Goal: Information Seeking & Learning: Learn about a topic

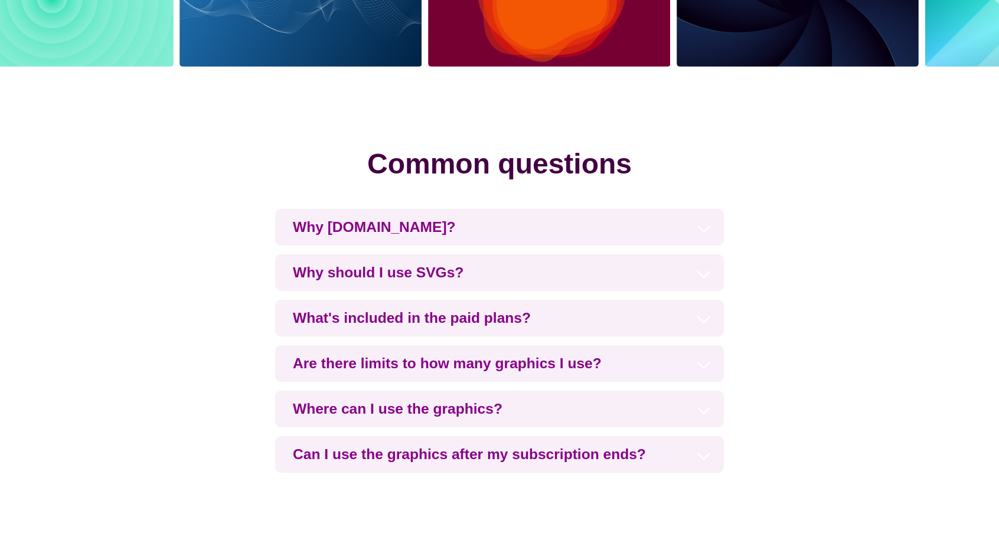
scroll to position [2657, 0]
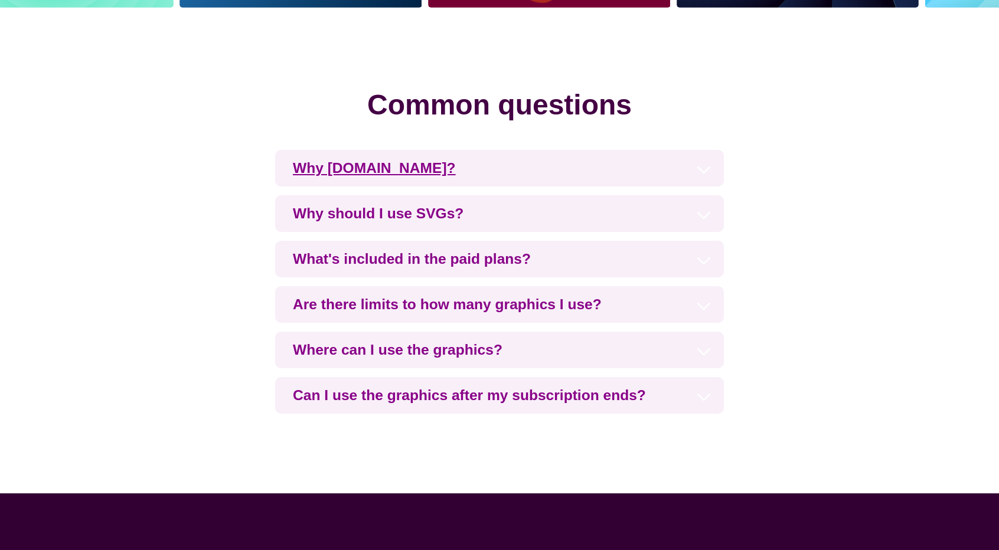
click at [501, 159] on h3 "Why [DOMAIN_NAME]?" at bounding box center [499, 168] width 449 height 37
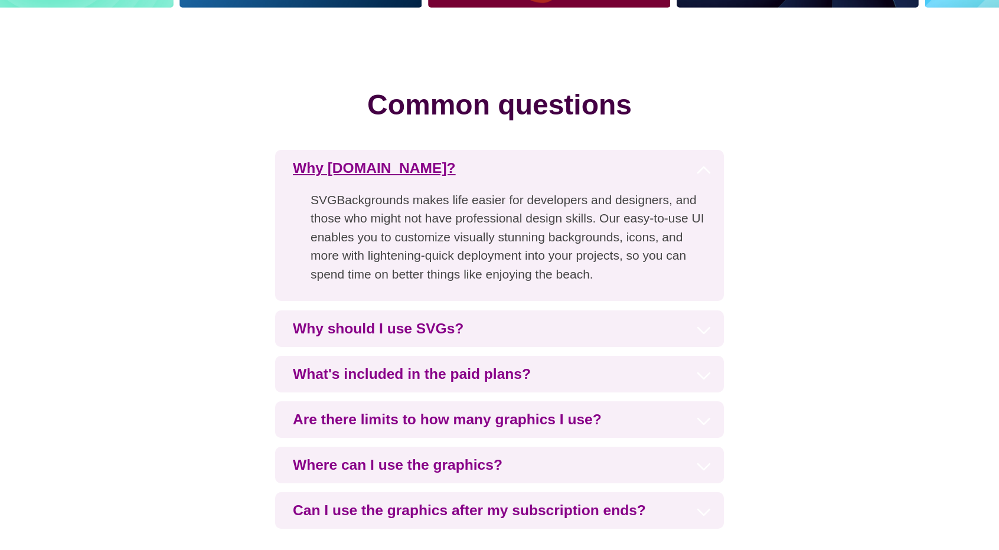
click at [525, 169] on h3 "Why [DOMAIN_NAME]?" at bounding box center [499, 168] width 449 height 37
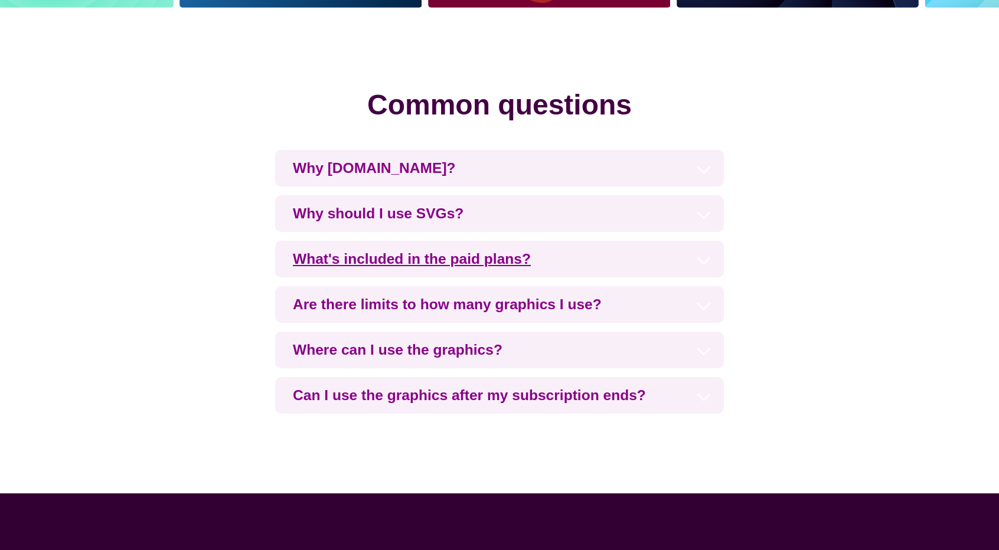
click at [578, 266] on h3 "What's included in the paid plans?" at bounding box center [499, 259] width 449 height 37
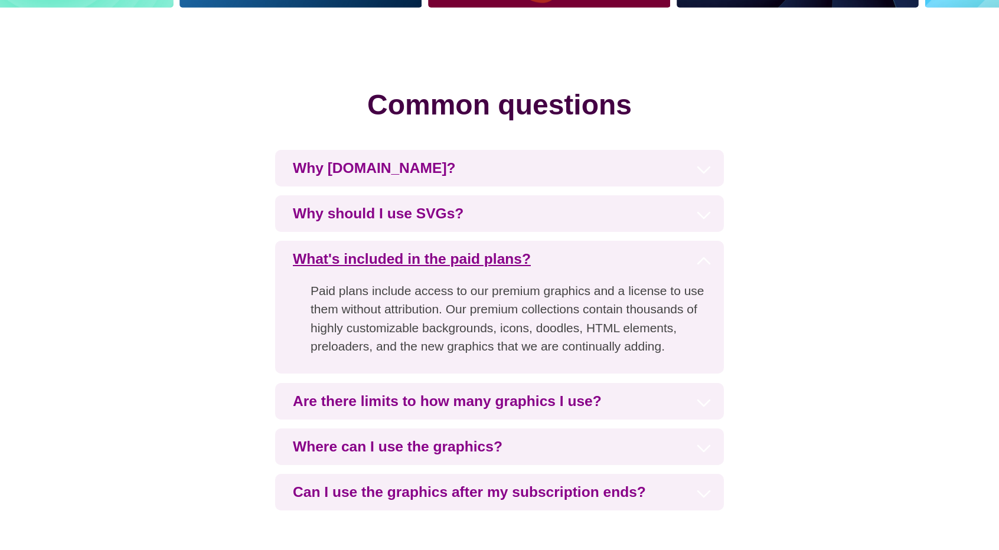
click at [578, 266] on h3 "What's included in the paid plans?" at bounding box center [499, 259] width 449 height 37
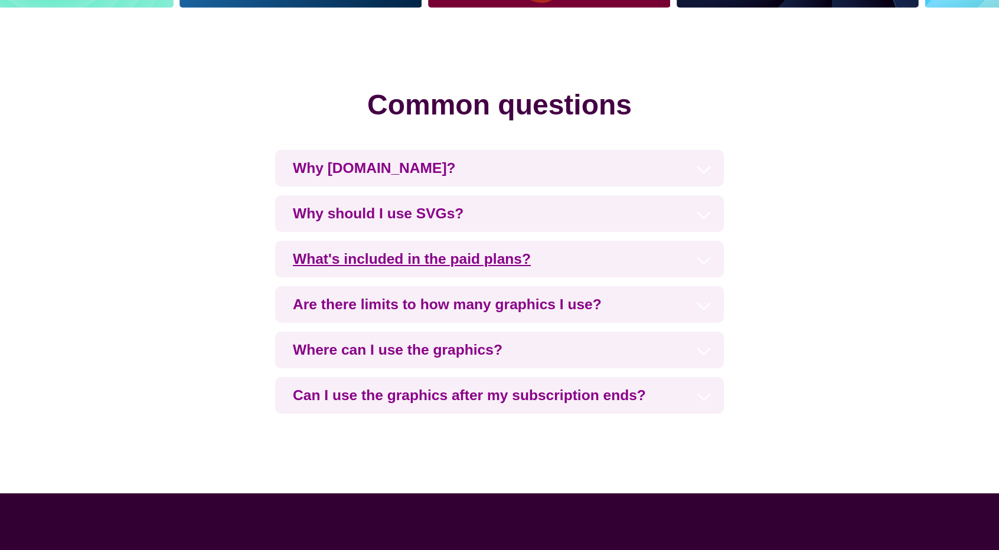
scroll to position [2834, 0]
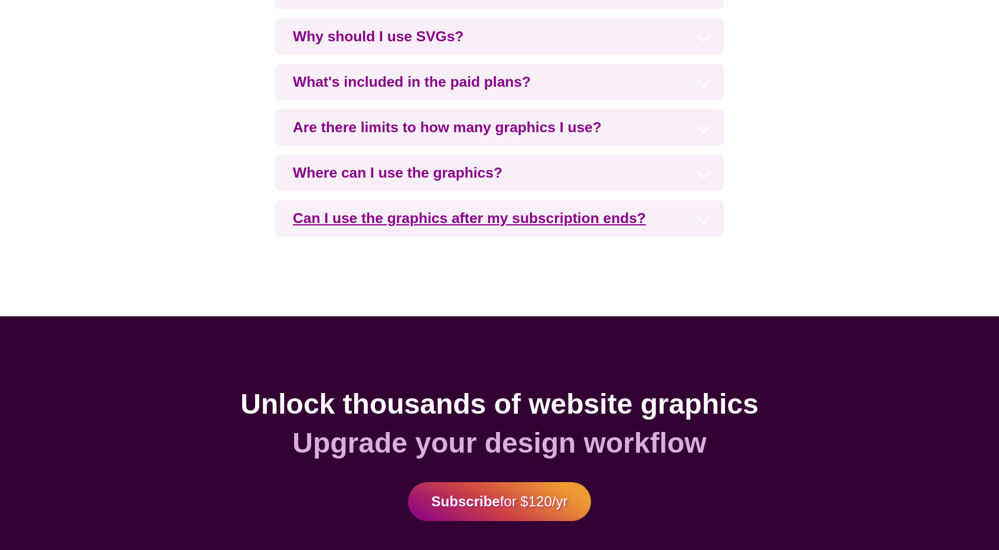
click at [660, 222] on h3 "Can I use the graphics after my subscription ends?" at bounding box center [499, 218] width 449 height 37
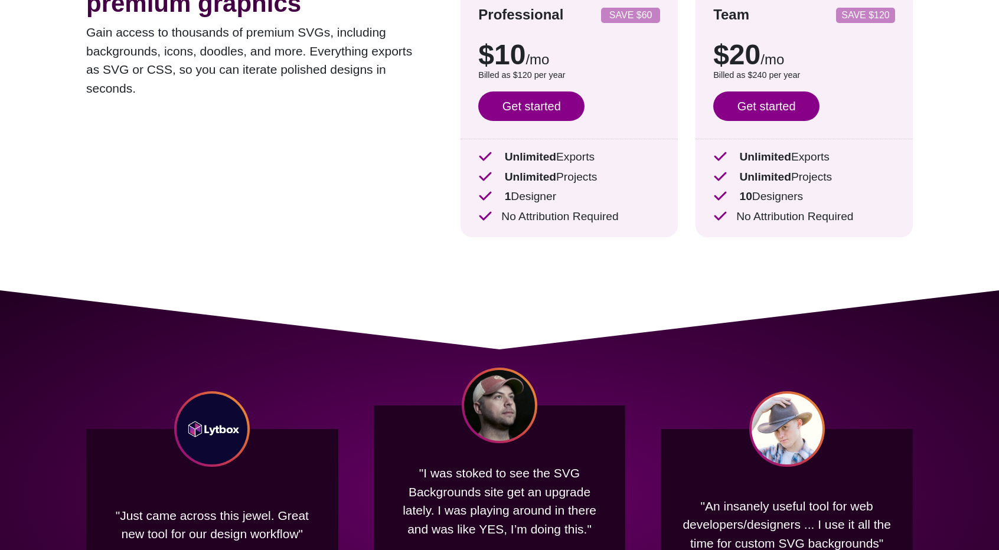
scroll to position [0, 0]
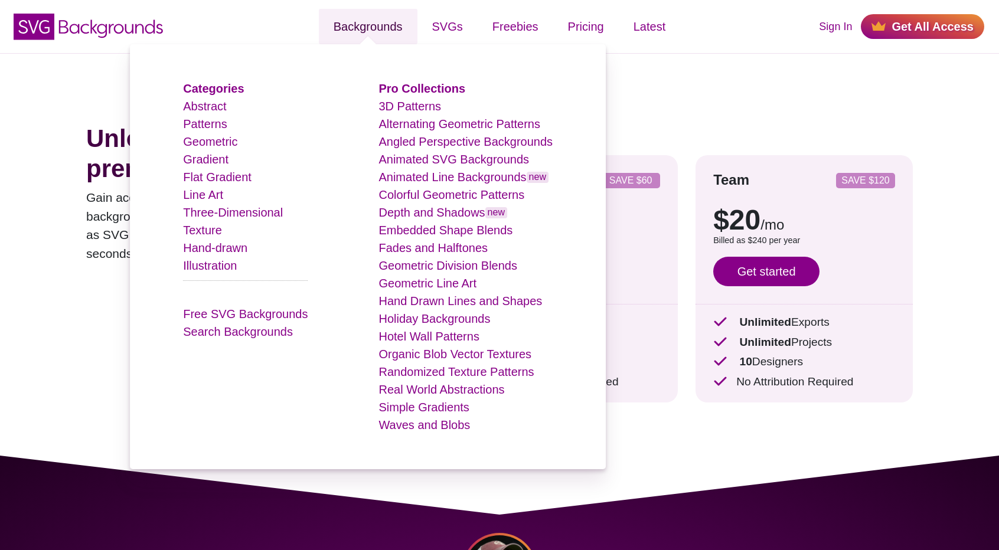
click at [384, 28] on link "Backgrounds" at bounding box center [368, 26] width 99 height 35
